Goal: Task Accomplishment & Management: Use online tool/utility

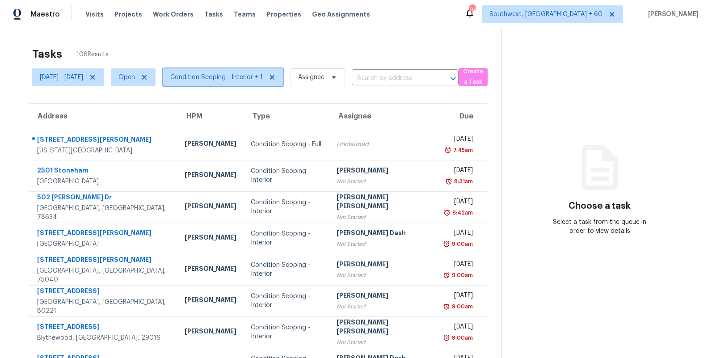
click at [256, 79] on span "Condition Scoping - Interior + 1" at bounding box center [216, 77] width 92 height 9
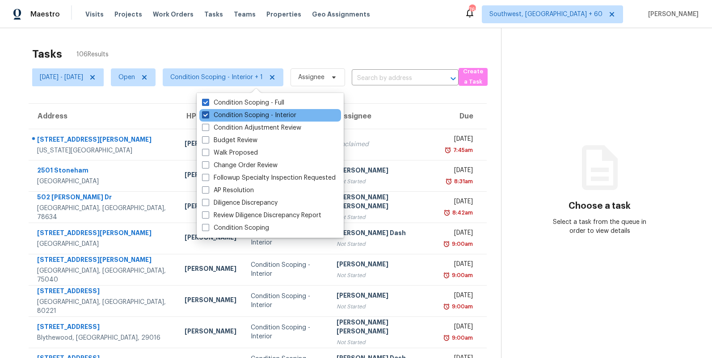
click at [260, 118] on label "Condition Scoping - Interior" at bounding box center [249, 115] width 94 height 9
click at [208, 117] on input "Condition Scoping - Interior" at bounding box center [205, 114] width 6 height 6
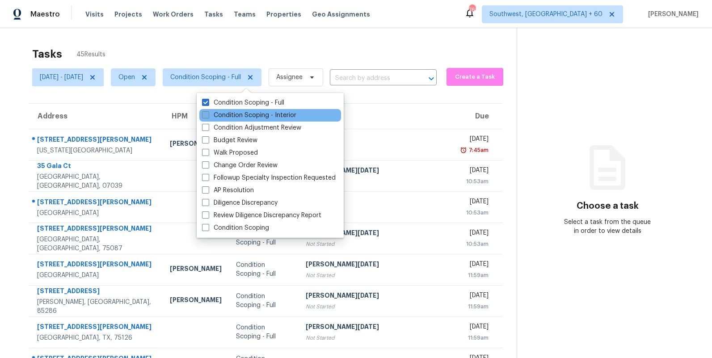
click at [260, 118] on label "Condition Scoping - Interior" at bounding box center [249, 115] width 94 height 9
click at [208, 117] on input "Condition Scoping - Interior" at bounding box center [205, 114] width 6 height 6
checkbox input "true"
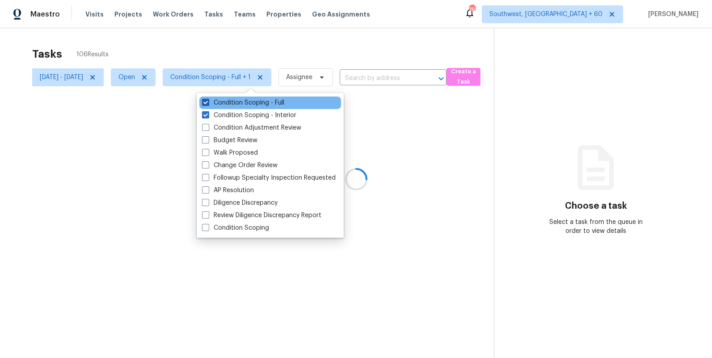
click at [261, 104] on label "Condition Scoping - Full" at bounding box center [243, 102] width 82 height 9
click at [208, 104] on input "Condition Scoping - Full" at bounding box center [205, 101] width 6 height 6
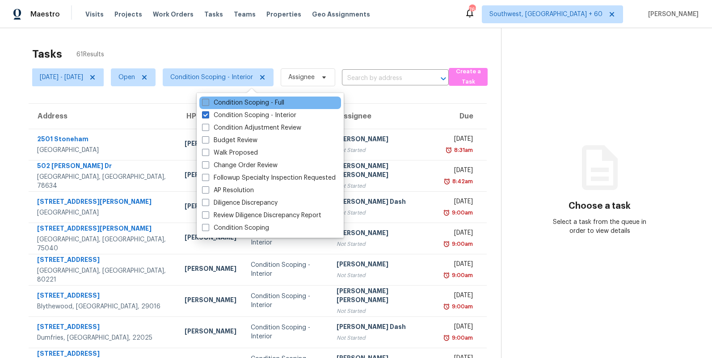
click at [261, 104] on label "Condition Scoping - Full" at bounding box center [243, 102] width 82 height 9
click at [208, 104] on input "Condition Scoping - Full" at bounding box center [205, 101] width 6 height 6
checkbox input "true"
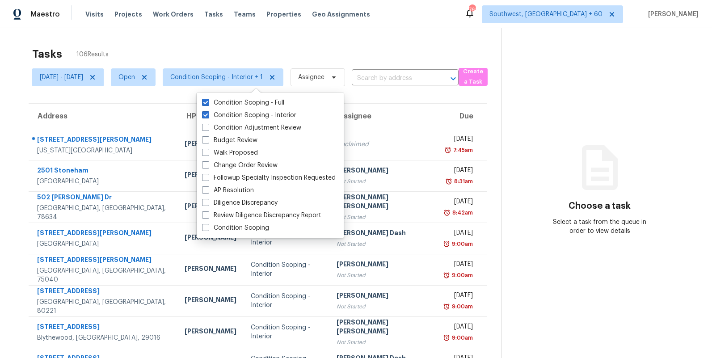
click at [233, 47] on div "Tasks 106 Results" at bounding box center [266, 53] width 469 height 23
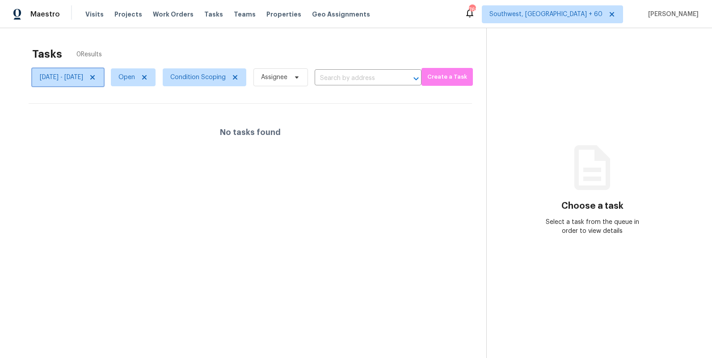
click at [96, 79] on icon at bounding box center [92, 77] width 7 height 7
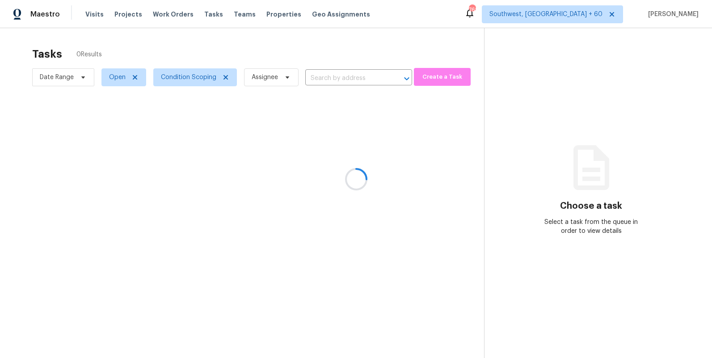
click at [259, 38] on div at bounding box center [356, 179] width 712 height 358
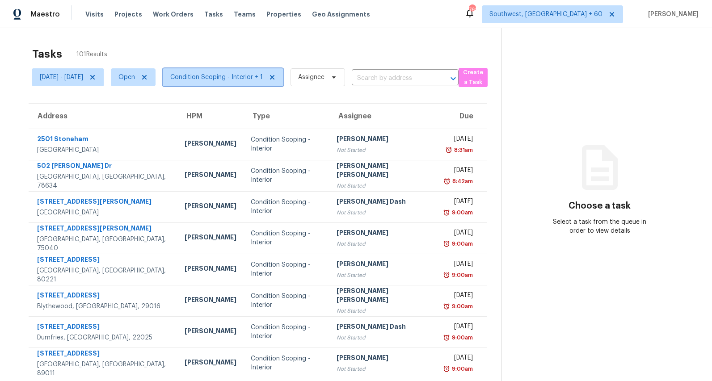
click at [260, 77] on span "Condition Scoping - Interior + 1" at bounding box center [216, 77] width 92 height 9
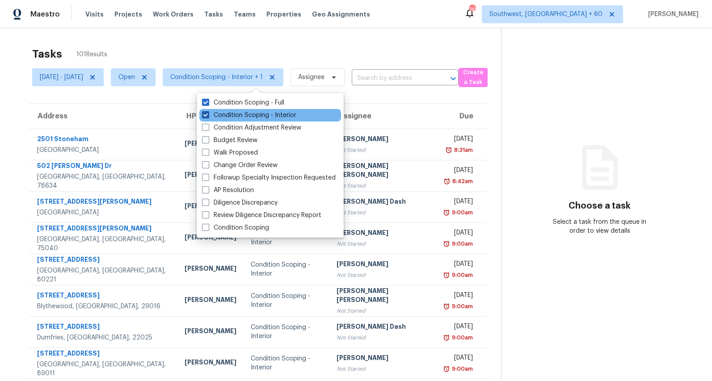
click at [252, 111] on label "Condition Scoping - Interior" at bounding box center [249, 115] width 94 height 9
click at [208, 111] on input "Condition Scoping - Interior" at bounding box center [205, 114] width 6 height 6
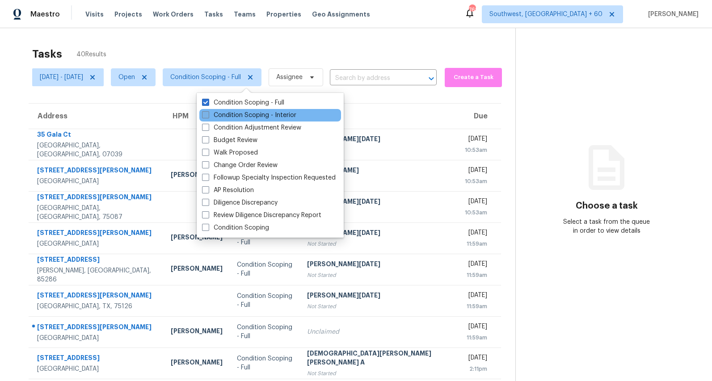
click at [252, 111] on label "Condition Scoping - Interior" at bounding box center [249, 115] width 94 height 9
click at [208, 111] on input "Condition Scoping - Interior" at bounding box center [205, 114] width 6 height 6
checkbox input "true"
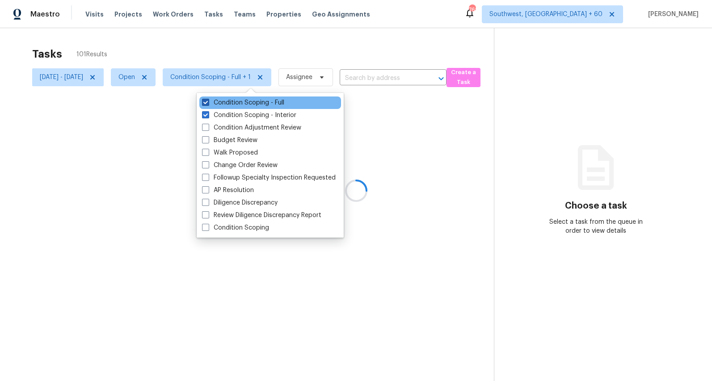
click at [248, 101] on label "Condition Scoping - Full" at bounding box center [243, 102] width 82 height 9
click at [208, 101] on input "Condition Scoping - Full" at bounding box center [205, 101] width 6 height 6
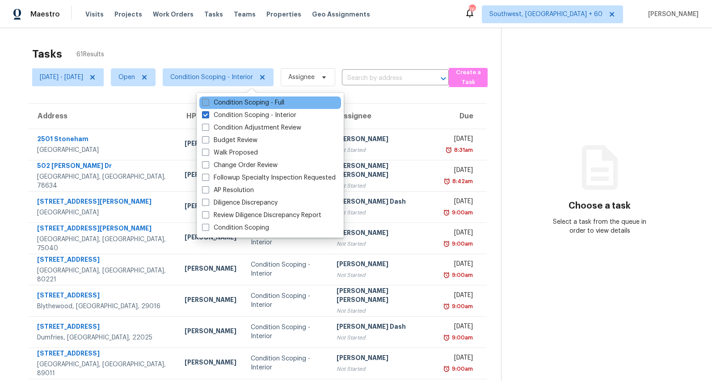
click at [248, 101] on label "Condition Scoping - Full" at bounding box center [243, 102] width 82 height 9
click at [208, 101] on input "Condition Scoping - Full" at bounding box center [205, 101] width 6 height 6
checkbox input "true"
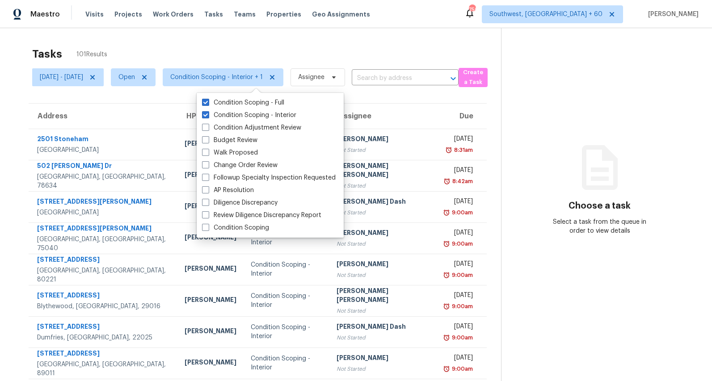
click at [206, 46] on div "Tasks 101 Results" at bounding box center [266, 53] width 469 height 23
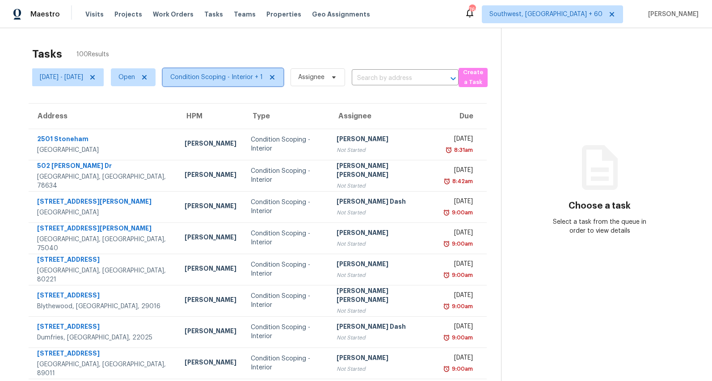
click at [264, 72] on span "Condition Scoping - Interior + 1" at bounding box center [223, 77] width 121 height 18
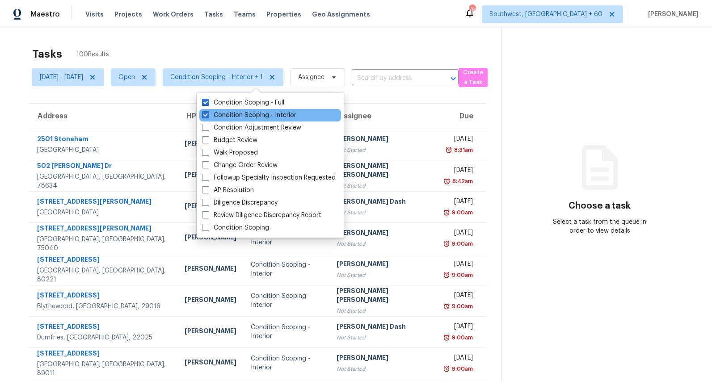
click at [247, 109] on div "Condition Scoping - Interior" at bounding box center [270, 115] width 142 height 13
click at [244, 118] on label "Condition Scoping - Interior" at bounding box center [249, 115] width 94 height 9
click at [208, 117] on input "Condition Scoping - Interior" at bounding box center [205, 114] width 6 height 6
checkbox input "false"
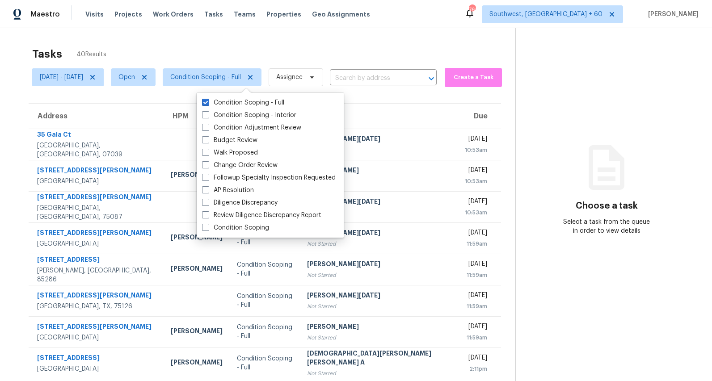
click at [238, 41] on div "Tasks 40 Results Mon, Sep 08 - Tue, Sep 09 Open Condition Scoping - Full Assign…" at bounding box center [356, 246] width 712 height 437
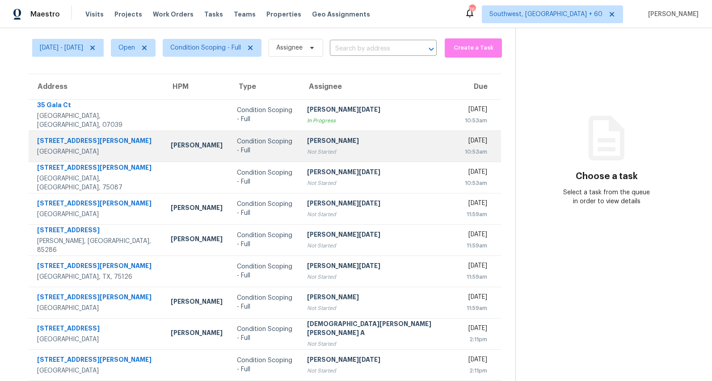
scroll to position [84, 0]
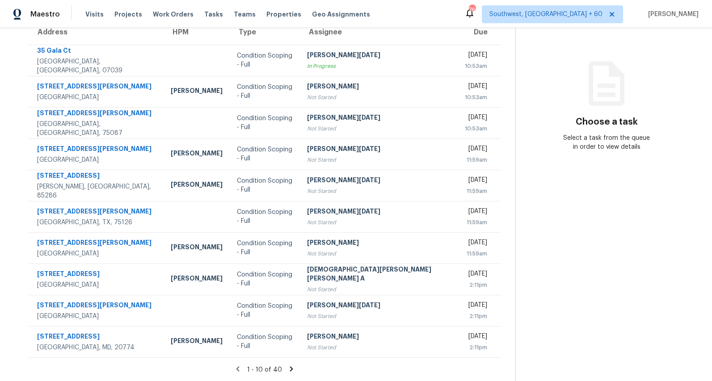
click at [290, 366] on icon at bounding box center [291, 368] width 3 height 5
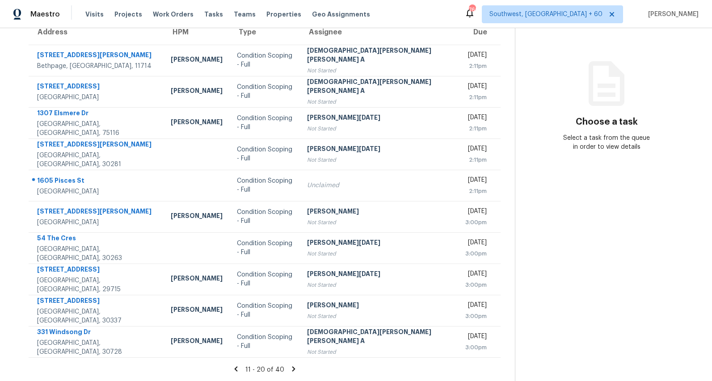
click at [234, 369] on icon at bounding box center [235, 368] width 3 height 5
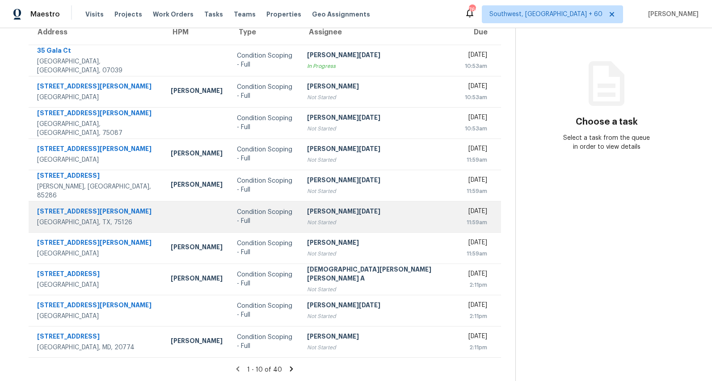
scroll to position [0, 0]
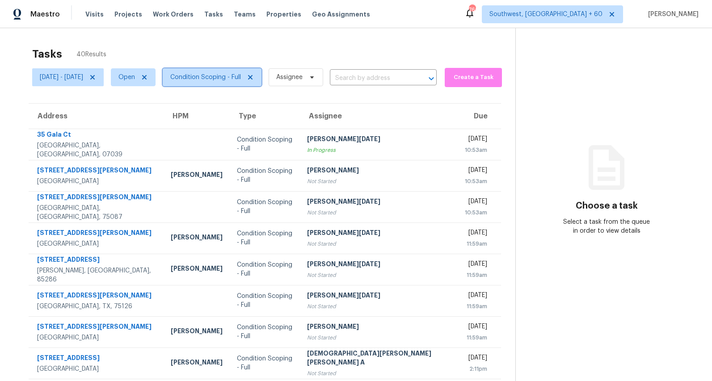
click at [205, 73] on span "Condition Scoping - Full" at bounding box center [205, 77] width 71 height 9
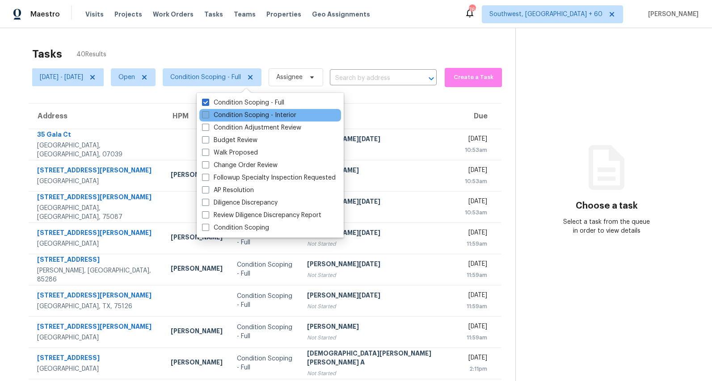
click at [217, 112] on label "Condition Scoping - Interior" at bounding box center [249, 115] width 94 height 9
click at [208, 112] on input "Condition Scoping - Interior" at bounding box center [205, 114] width 6 height 6
checkbox input "true"
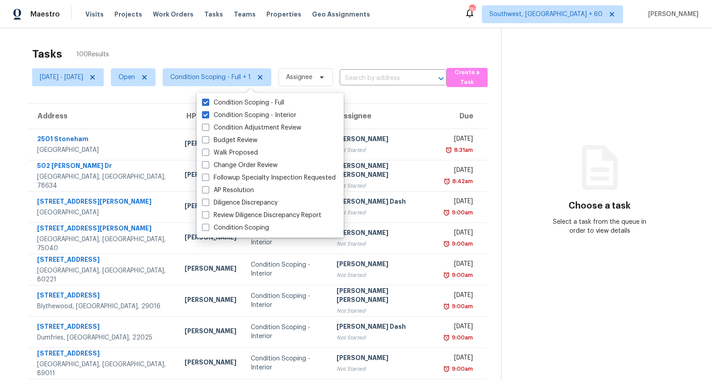
click at [92, 41] on div "Tasks 100 Results Mon, Sep 08 - Tue, Sep 09 Open Condition Scoping - Full + 1 A…" at bounding box center [356, 246] width 712 height 437
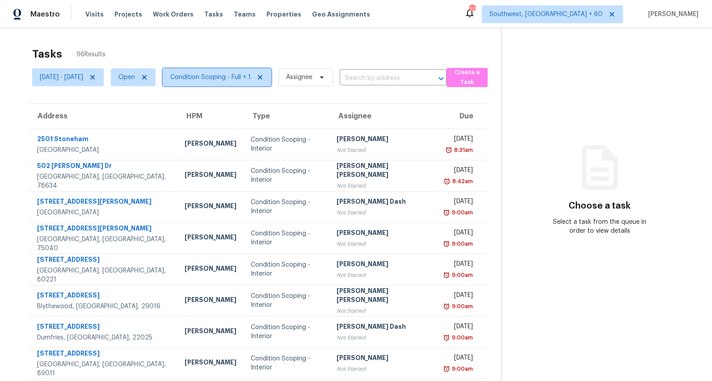
click at [251, 73] on span "Condition Scoping - Full + 1" at bounding box center [210, 77] width 80 height 9
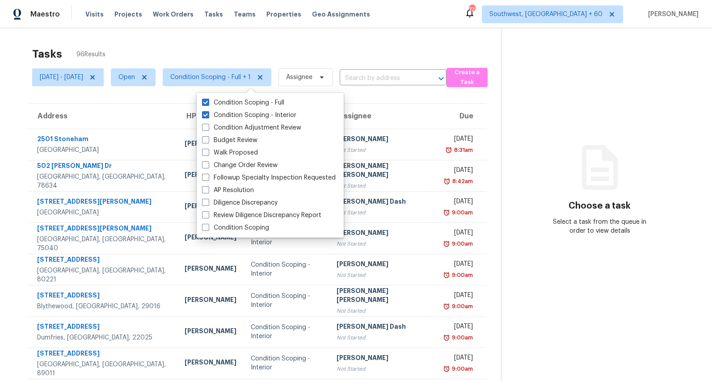
click at [278, 52] on div "Tasks 96 Results" at bounding box center [266, 53] width 469 height 23
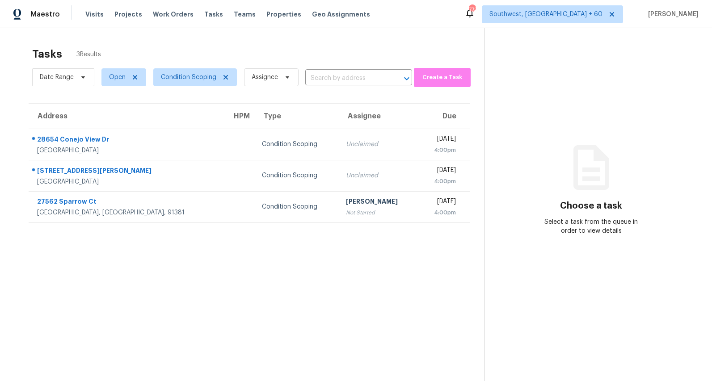
click at [193, 42] on div "Tasks 3 Results Date Range Open Condition Scoping Assignee ​ Create a Task Addr…" at bounding box center [356, 218] width 712 height 381
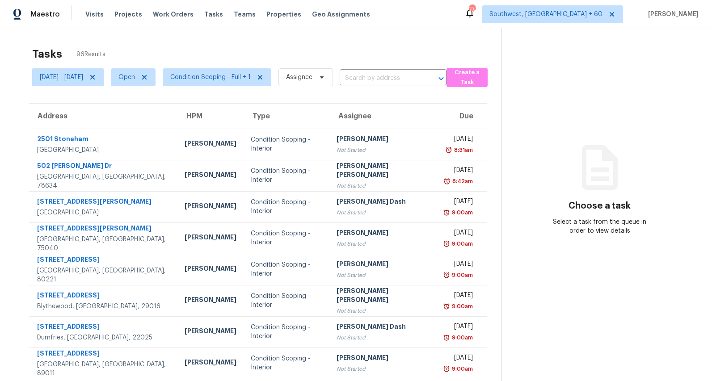
click at [248, 49] on div "Tasks 96 Results" at bounding box center [266, 53] width 469 height 23
